Goal: Transaction & Acquisition: Register for event/course

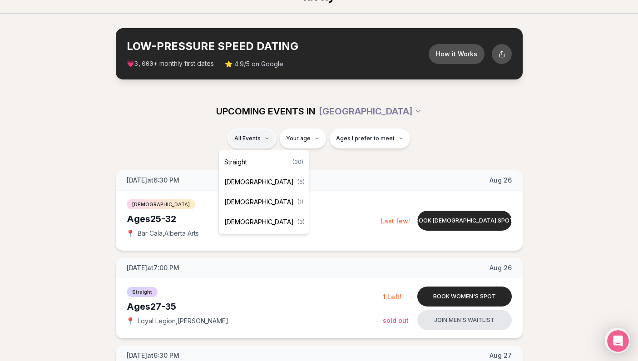
click at [259, 200] on div "Queer Men ( 1 )" at bounding box center [264, 202] width 86 height 20
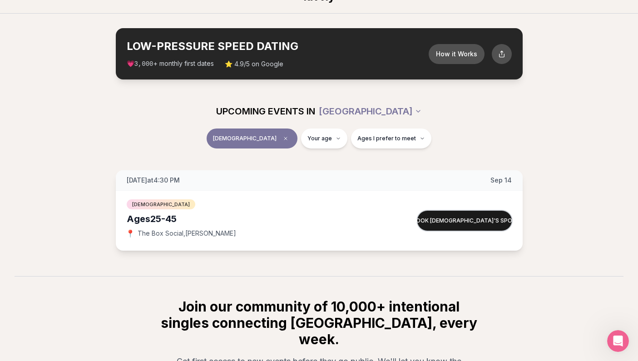
click at [483, 226] on button "Book queer men's spot" at bounding box center [464, 221] width 94 height 20
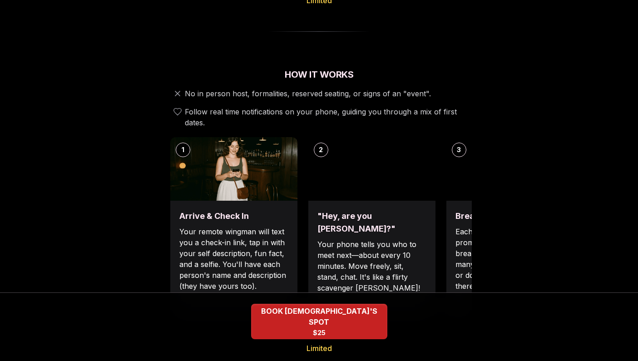
scroll to position [285, 0]
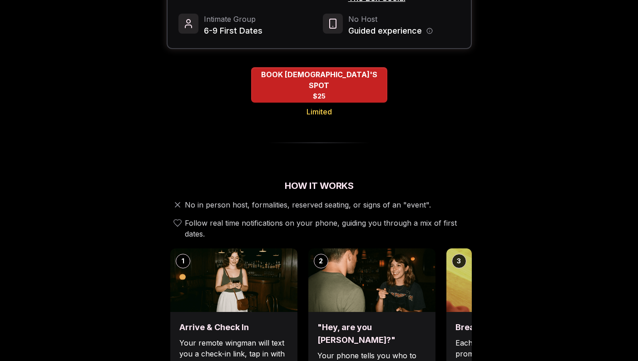
scroll to position [236, 0]
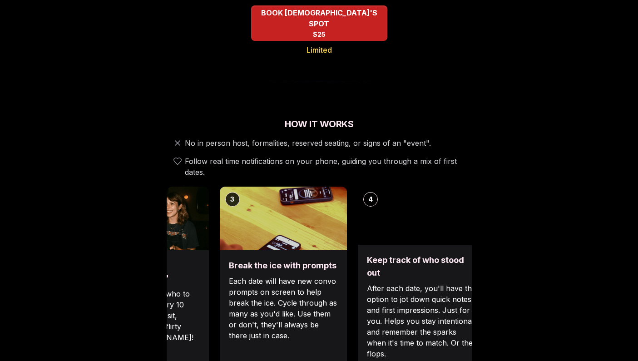
click at [188, 238] on div "2 "Hey, are you Max?" Your phone tells you who to meet next—about every 10 minu…" at bounding box center [145, 278] width 127 height 182
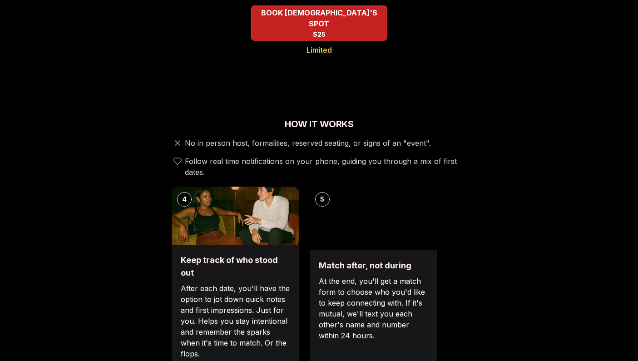
click at [214, 283] on p "After each date, you'll have the option to jot down quick notes and first impre…" at bounding box center [235, 321] width 109 height 76
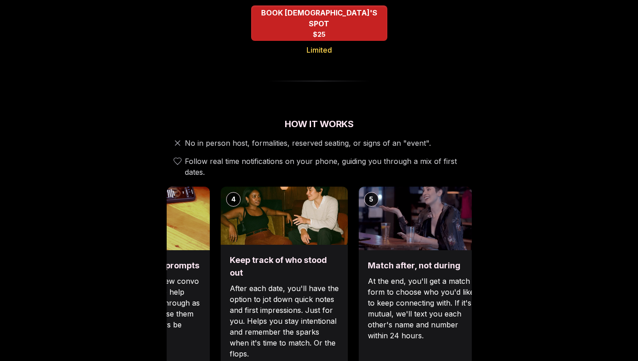
click at [348, 245] on div "Keep track of who stood out After each date, you'll have the option to jot down…" at bounding box center [284, 307] width 127 height 124
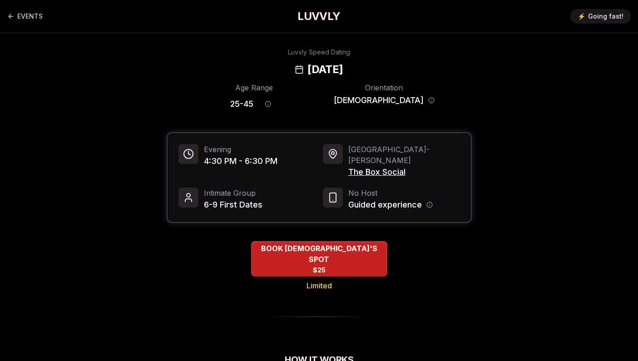
scroll to position [0, 0]
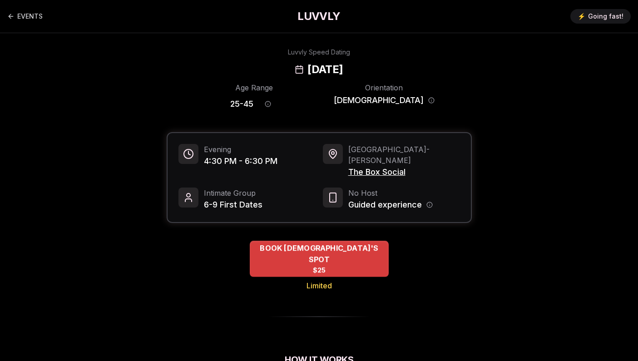
click at [324, 266] on span "$25" at bounding box center [318, 270] width 13 height 9
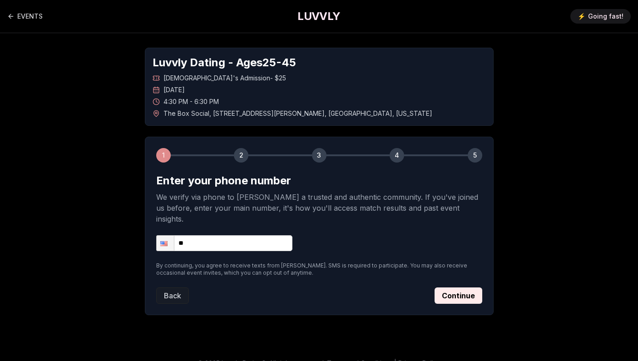
click at [285, 237] on input "**" at bounding box center [224, 243] width 136 height 16
type input "**********"
click at [470, 291] on button "Continue" at bounding box center [459, 295] width 48 height 16
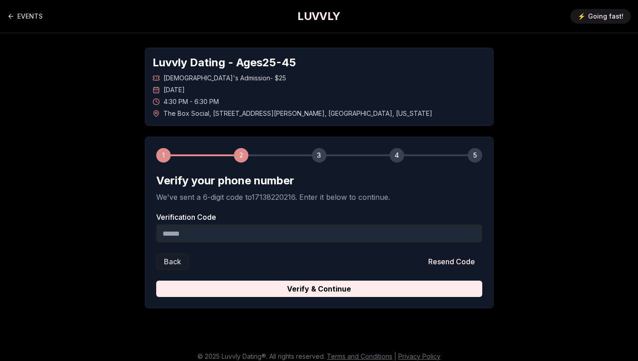
click at [366, 238] on input "Verification Code" at bounding box center [319, 233] width 326 height 18
type input "******"
click at [319, 289] on button "Verify & Continue" at bounding box center [319, 289] width 326 height 16
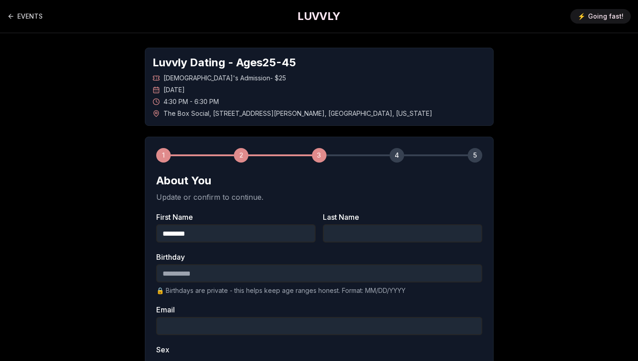
type input "********"
type input "*******"
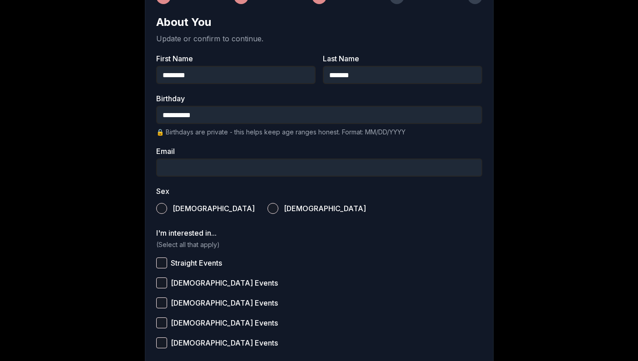
scroll to position [159, 0]
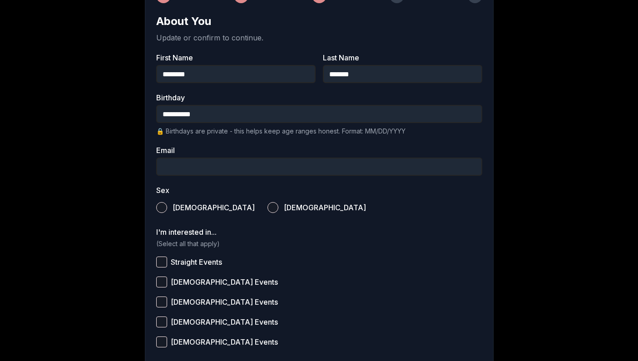
type input "**********"
click at [166, 202] on label "Male" at bounding box center [205, 208] width 99 height 20
click at [166, 202] on button "Male" at bounding box center [161, 207] width 11 height 11
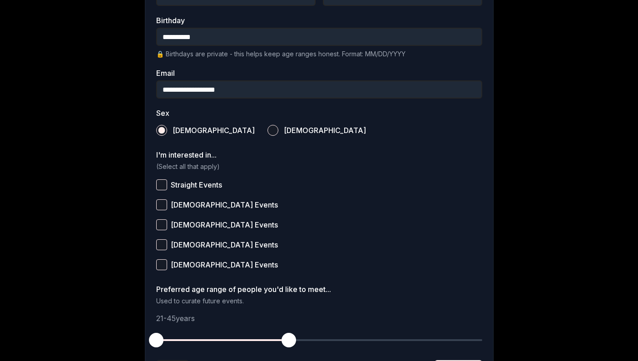
scroll to position [237, 0]
click at [161, 225] on button "Queer Men Events" at bounding box center [161, 224] width 11 height 11
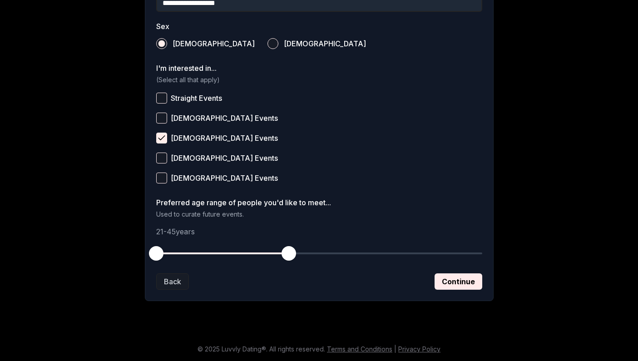
scroll to position [323, 0]
drag, startPoint x: 155, startPoint y: 254, endPoint x: 232, endPoint y: 257, distance: 77.3
click at [232, 257] on span "button" at bounding box center [233, 253] width 15 height 15
drag, startPoint x: 288, startPoint y: 251, endPoint x: 345, endPoint y: 250, distance: 56.8
click at [345, 250] on span "button" at bounding box center [344, 253] width 15 height 15
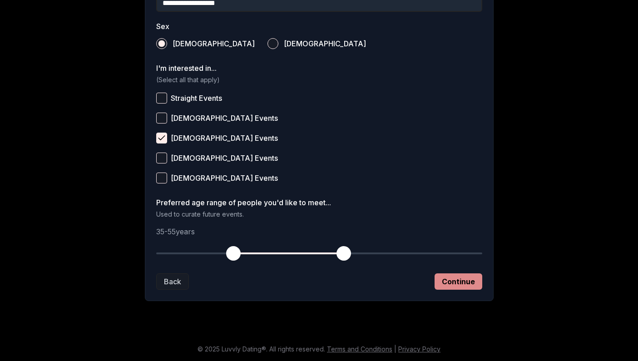
click at [448, 277] on button "Continue" at bounding box center [459, 281] width 48 height 16
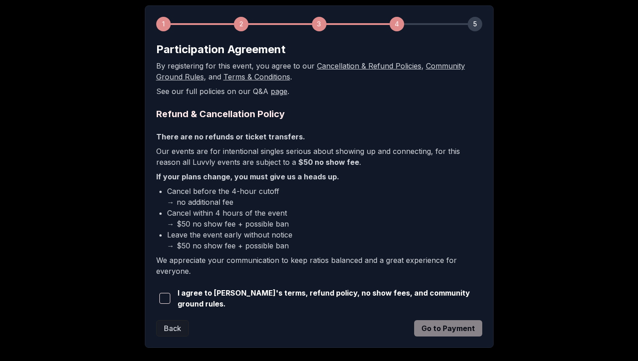
scroll to position [157, 0]
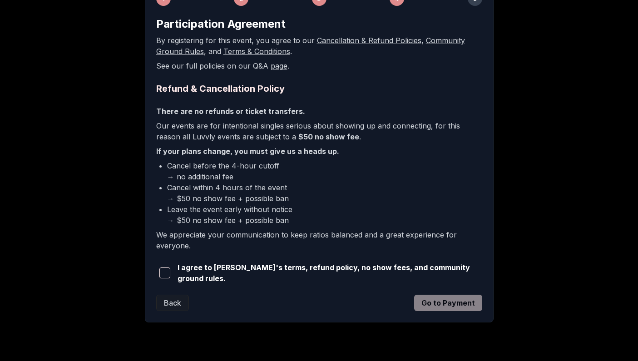
click at [169, 274] on span "button" at bounding box center [164, 272] width 11 height 11
click at [446, 307] on button "Go to Payment" at bounding box center [448, 303] width 68 height 16
